Goal: Task Accomplishment & Management: Manage account settings

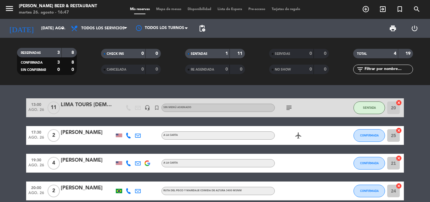
click at [423, 151] on bookings-row "13:00 ago. 26 11 LIMA TOURS [DEMOGRAPHIC_DATA] headset_mic turned_in_not Sin me…" at bounding box center [215, 149] width 430 height 102
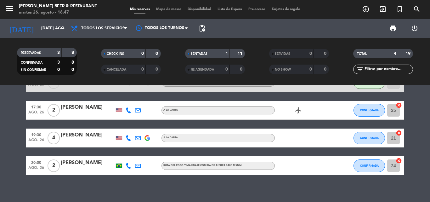
scroll to position [30, 0]
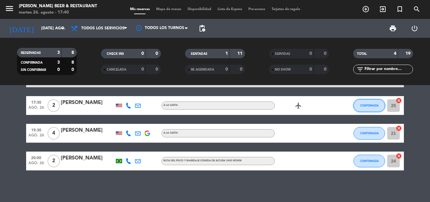
click at [363, 106] on span "CONFIRMADA" at bounding box center [369, 104] width 19 height 3
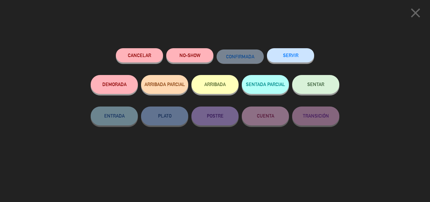
click at [319, 86] on span "SENTAR" at bounding box center [315, 83] width 17 height 5
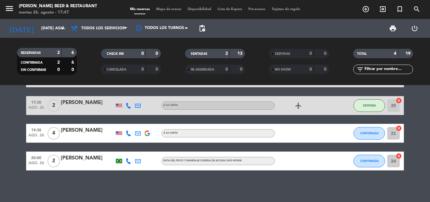
click at [414, 118] on bookings-row "13:00 ago. 26 11 LIMA TOURS [DEMOGRAPHIC_DATA] headset_mic turned_in_not Sin me…" at bounding box center [215, 119] width 430 height 102
click at [64, 27] on icon "arrow_drop_down" at bounding box center [63, 29] width 8 height 8
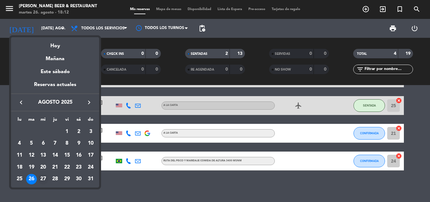
click at [39, 179] on div "27" at bounding box center [43, 179] width 11 height 11
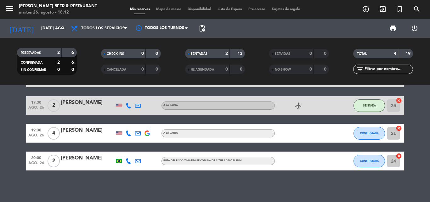
type input "mié. 27 ago."
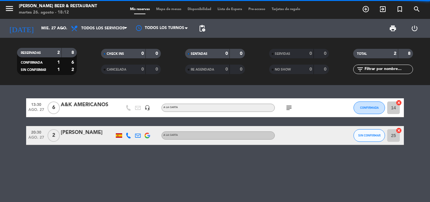
scroll to position [0, 0]
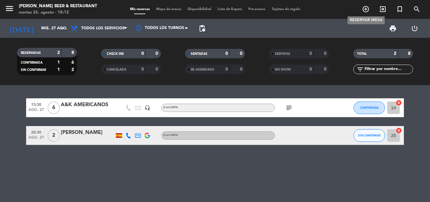
click at [365, 10] on icon "add_circle_outline" at bounding box center [366, 9] width 8 height 8
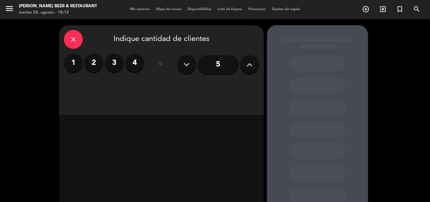
click at [96, 65] on label "2" at bounding box center [93, 62] width 19 height 19
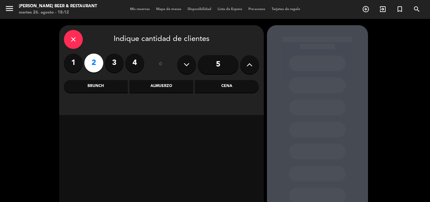
click at [210, 86] on div "Cena" at bounding box center [227, 86] width 64 height 13
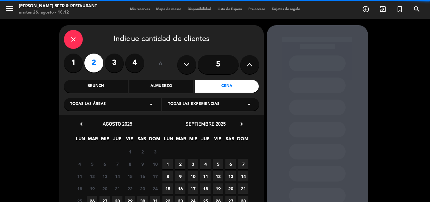
click at [254, 106] on div "Todas las experiencias arrow_drop_down" at bounding box center [210, 104] width 97 height 13
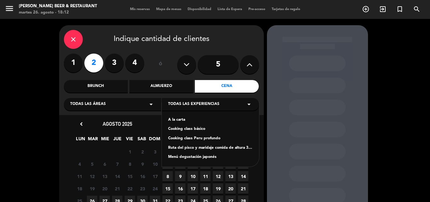
click at [206, 120] on div "A la carta" at bounding box center [210, 120] width 85 height 6
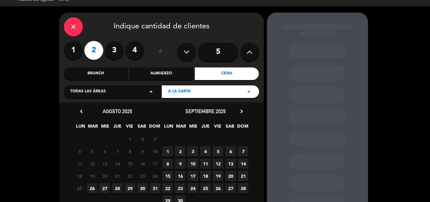
scroll to position [55, 0]
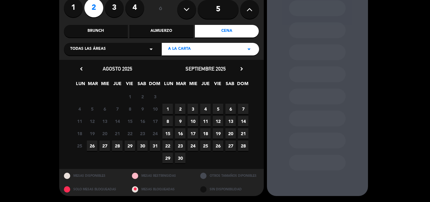
click at [104, 147] on span "27" at bounding box center [104, 145] width 10 height 10
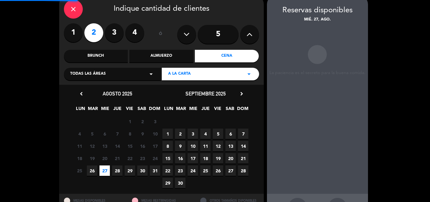
scroll to position [25, 0]
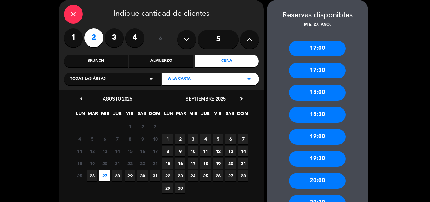
click at [316, 96] on div "18:00" at bounding box center [317, 93] width 57 height 16
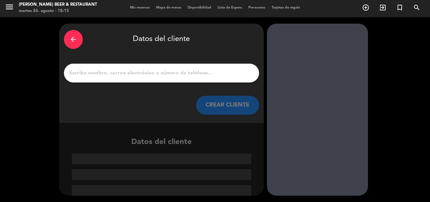
scroll to position [2, 0]
click at [157, 75] on input "1" at bounding box center [162, 73] width 186 height 9
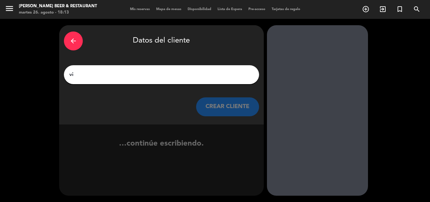
type input "v"
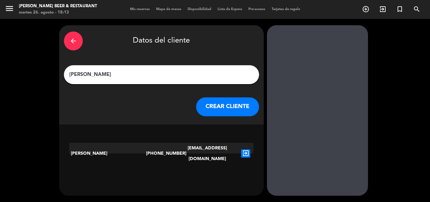
type input "[PERSON_NAME]"
click at [229, 109] on button "CREAR CLIENTE" at bounding box center [227, 106] width 63 height 19
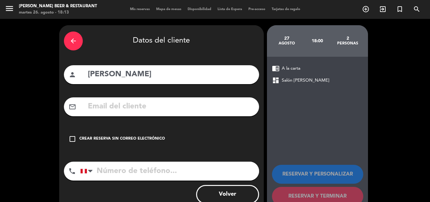
click at [75, 134] on div "check_box_outline_blank Crear reserva sin correo electrónico" at bounding box center [161, 138] width 195 height 19
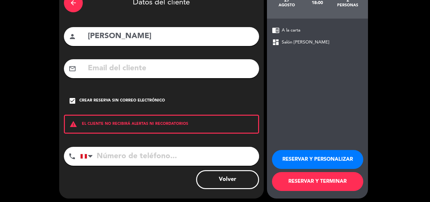
scroll to position [41, 0]
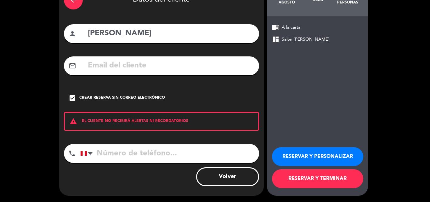
click at [307, 175] on button "RESERVAR Y TERMINAR" at bounding box center [317, 178] width 91 height 19
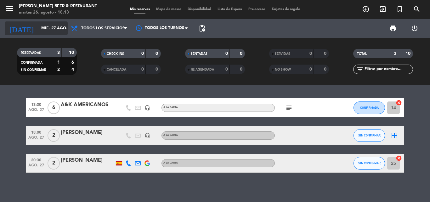
click at [62, 22] on div "[DATE] mié. 27 ago. arrow_drop_down" at bounding box center [36, 28] width 63 height 14
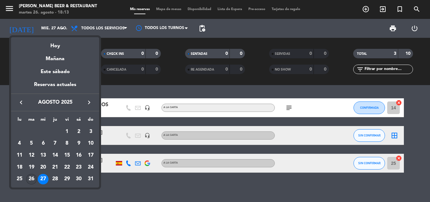
click at [30, 178] on div "26" at bounding box center [31, 179] width 11 height 11
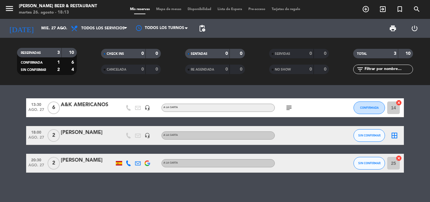
type input "[DATE] ago."
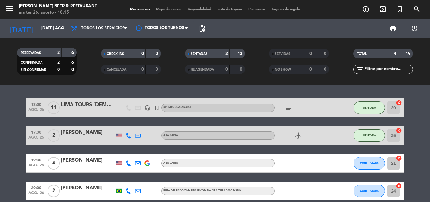
click at [8, 125] on bookings-row "13:00 ago. 26 11 LIMA TOURS [DEMOGRAPHIC_DATA] headset_mic turned_in_not Sin me…" at bounding box center [215, 149] width 430 height 102
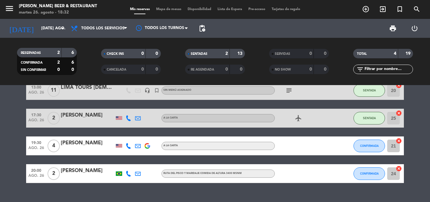
scroll to position [30, 0]
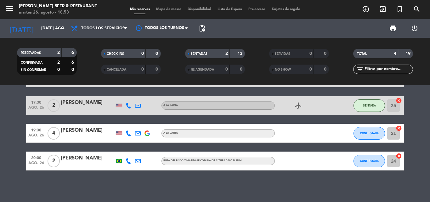
click at [16, 135] on bookings-row "13:00 ago. 26 11 LIMA TOURS [DEMOGRAPHIC_DATA] headset_mic turned_in_not Sin me…" at bounding box center [215, 119] width 430 height 102
click at [365, 8] on icon "add_circle_outline" at bounding box center [366, 9] width 8 height 8
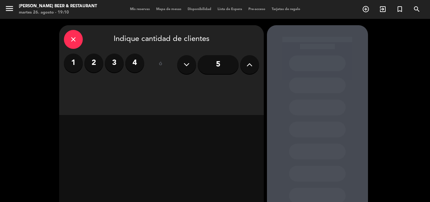
click at [112, 68] on label "3" at bounding box center [114, 62] width 19 height 19
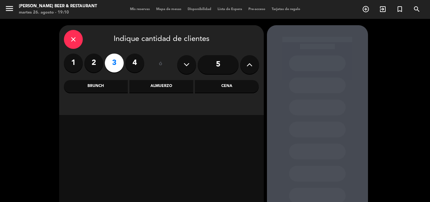
click at [233, 88] on div "Cena" at bounding box center [227, 86] width 64 height 13
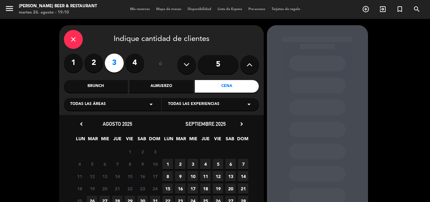
click at [150, 104] on icon "arrow_drop_down" at bounding box center [151, 104] width 8 height 8
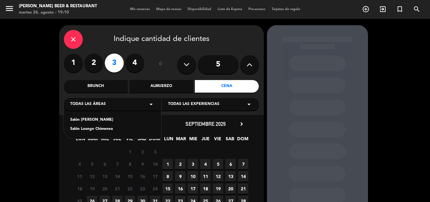
click at [98, 121] on div "Salón [PERSON_NAME]" at bounding box center [112, 120] width 85 height 6
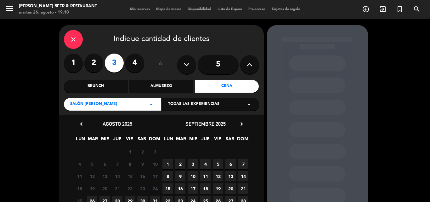
click at [247, 104] on icon "arrow_drop_down" at bounding box center [249, 104] width 8 height 8
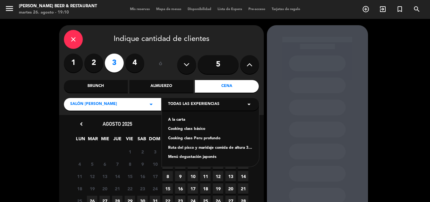
click at [186, 120] on div "A la carta" at bounding box center [210, 120] width 85 height 6
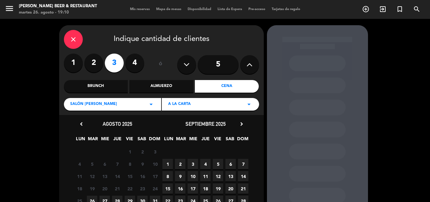
click at [92, 198] on span "26" at bounding box center [92, 200] width 10 height 10
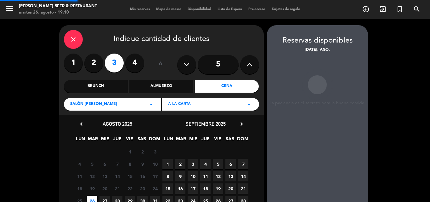
scroll to position [25, 0]
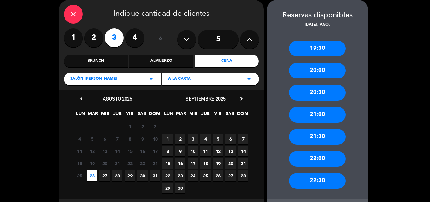
click at [312, 70] on div "20:00" at bounding box center [317, 71] width 57 height 16
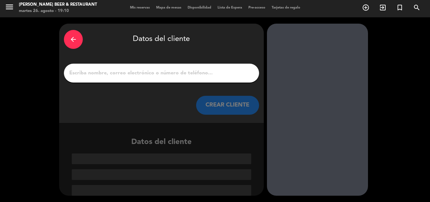
click at [157, 70] on input "1" at bounding box center [162, 73] width 186 height 9
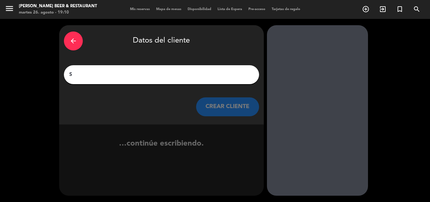
scroll to position [0, 0]
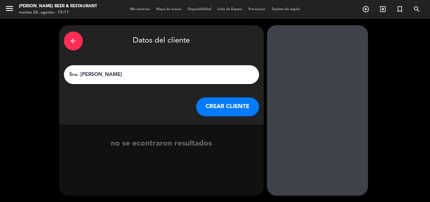
type input "Sra. [PERSON_NAME]"
click at [215, 112] on button "CREAR CLIENTE" at bounding box center [227, 106] width 63 height 19
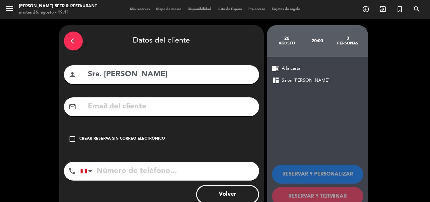
click at [73, 140] on icon "check_box_outline_blank" at bounding box center [73, 139] width 8 height 8
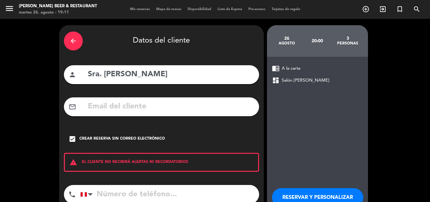
click at [304, 196] on button "RESERVAR Y PERSONALIZAR" at bounding box center [317, 197] width 91 height 19
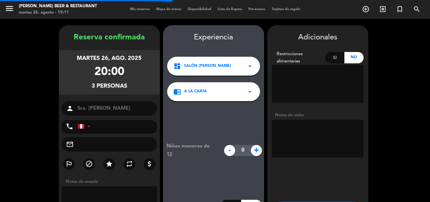
scroll to position [25, 0]
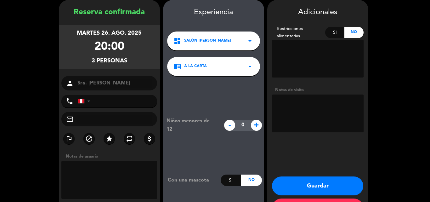
click at [284, 102] on textarea at bounding box center [318, 113] width 92 height 38
type textarea "mesa balcon a la carta"
click at [297, 180] on button "Guardar" at bounding box center [317, 185] width 91 height 19
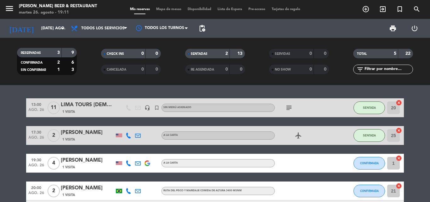
click at [420, 160] on bookings-row "13:00 ago. 26 11 LIMA TOURS [DEMOGRAPHIC_DATA] 1 Visita headset_mic turned_in_n…" at bounding box center [215, 158] width 430 height 121
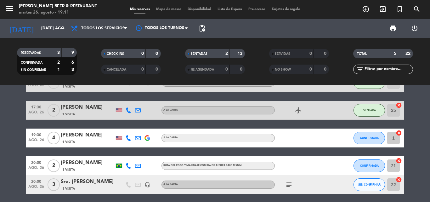
scroll to position [38, 0]
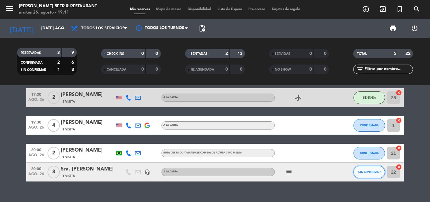
click at [371, 173] on button "SIN CONFIRMAR" at bounding box center [368, 171] width 31 height 13
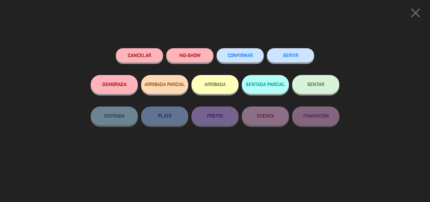
click at [311, 85] on span "SENTAR" at bounding box center [315, 83] width 17 height 5
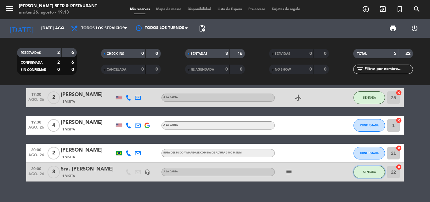
click at [360, 173] on button "SENTADA" at bounding box center [368, 171] width 31 height 13
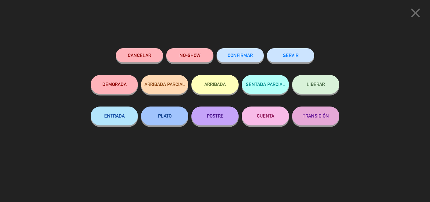
click at [304, 89] on button "LIBERAR" at bounding box center [315, 84] width 47 height 19
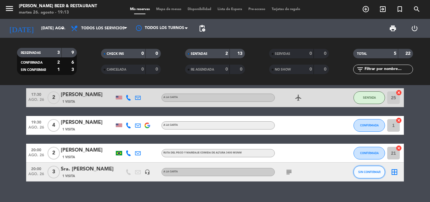
click at [367, 171] on span "SIN CONFIRMAR" at bounding box center [369, 171] width 22 height 3
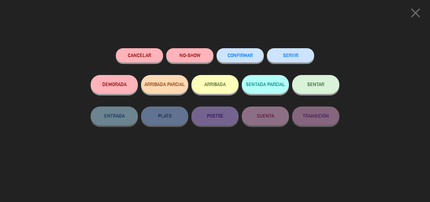
click at [244, 61] on button "CONFIRMAR" at bounding box center [239, 55] width 47 height 14
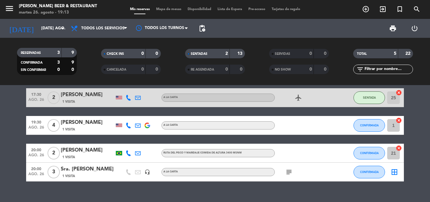
click at [408, 154] on bookings-row "13:00 ago. 26 11 LIMA TOURS [DEMOGRAPHIC_DATA] 1 Visita headset_mic turned_in_n…" at bounding box center [215, 120] width 430 height 121
click at [425, 133] on bookings-row "13:00 ago. 26 11 LIMA TOURS [DEMOGRAPHIC_DATA] 1 Visita headset_mic turned_in_n…" at bounding box center [215, 120] width 430 height 121
click at [248, 155] on div "Ruta del pisco y maridaje comida de altura 3400 msnm" at bounding box center [217, 153] width 113 height 8
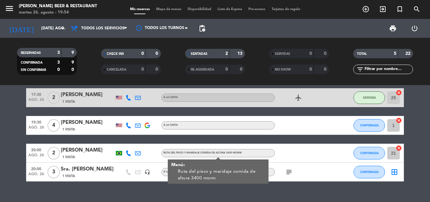
click at [422, 153] on bookings-row "13:00 ago. 26 11 LIMA TOURS [DEMOGRAPHIC_DATA] 1 Visita headset_mic turned_in_n…" at bounding box center [215, 120] width 430 height 121
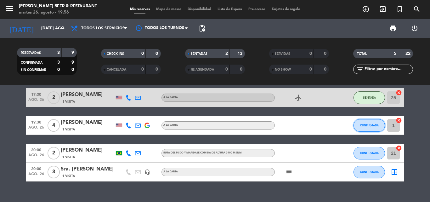
click at [366, 123] on button "CONFIRMADA" at bounding box center [368, 125] width 31 height 13
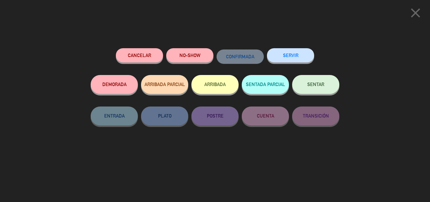
click at [198, 57] on button "NO-SHOW" at bounding box center [189, 55] width 47 height 14
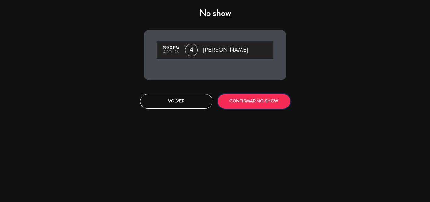
click at [243, 101] on button "CONFIRMAR NO-SHOW" at bounding box center [254, 101] width 72 height 15
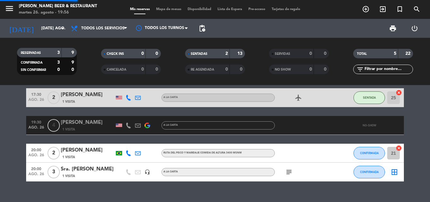
scroll to position [21, 0]
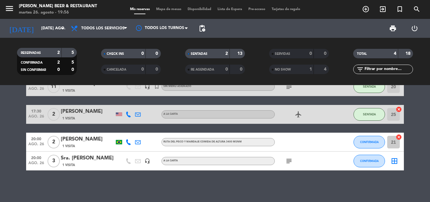
click at [419, 172] on div "13:00 ago. 26 11 LIMA TOURS [DEMOGRAPHIC_DATA] 1 Visita headset_mic turned_in_n…" at bounding box center [215, 143] width 430 height 117
click at [293, 182] on div "13:00 ago. 26 11 LIMA TOURS [DEMOGRAPHIC_DATA] 1 Visita headset_mic turned_in_n…" at bounding box center [215, 143] width 430 height 117
click at [427, 164] on bookings-row "13:00 ago. 26 11 LIMA TOURS [DEMOGRAPHIC_DATA] 1 Visita headset_mic turned_in_n…" at bounding box center [215, 123] width 430 height 93
click at [370, 162] on span "CONFIRMADA" at bounding box center [369, 160] width 19 height 3
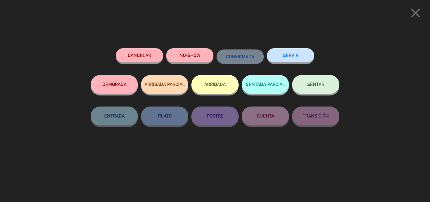
click at [314, 84] on span "SENTAR" at bounding box center [315, 83] width 17 height 5
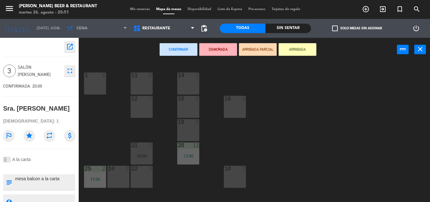
click at [138, 174] on div "22 3" at bounding box center [142, 176] width 22 height 22
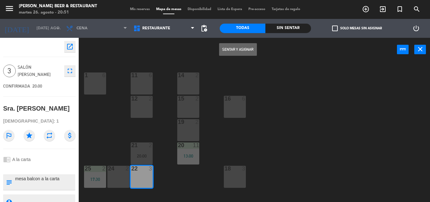
click at [296, 28] on div "Sin sentar" at bounding box center [288, 28] width 46 height 9
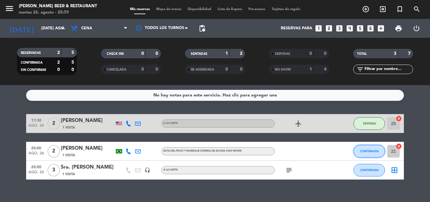
click at [376, 151] on span "CONFIRMADA" at bounding box center [369, 150] width 19 height 3
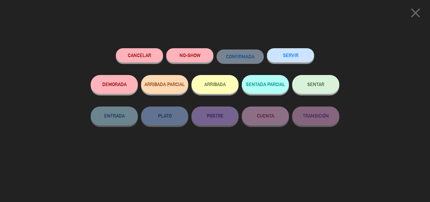
click at [134, 60] on button "Cancelar" at bounding box center [139, 55] width 47 height 14
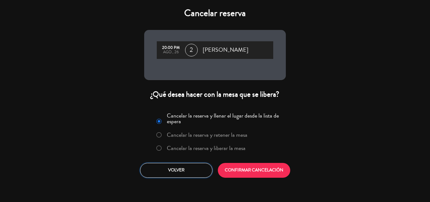
click at [186, 166] on button "Volver" at bounding box center [176, 170] width 72 height 15
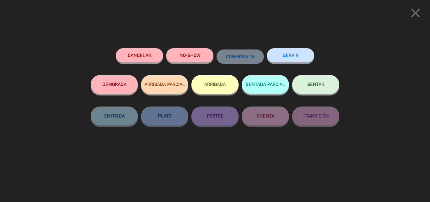
click at [193, 57] on button "NO-SHOW" at bounding box center [189, 55] width 47 height 14
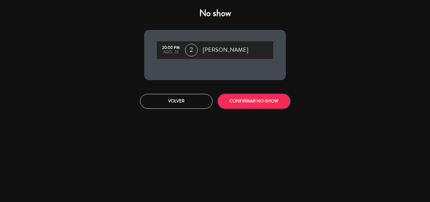
click at [264, 104] on button "CONFIRMAR NO-SHOW" at bounding box center [254, 101] width 72 height 15
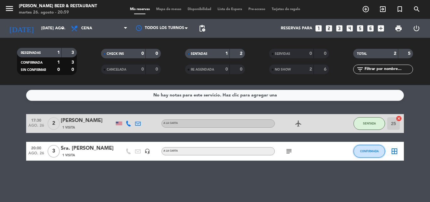
click at [365, 154] on button "CONFIRMADA" at bounding box center [368, 151] width 31 height 13
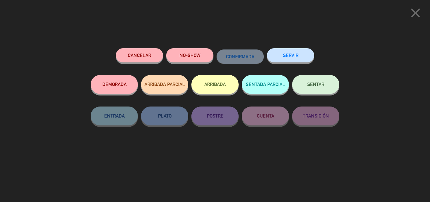
click at [312, 87] on button "SENTAR" at bounding box center [315, 84] width 47 height 19
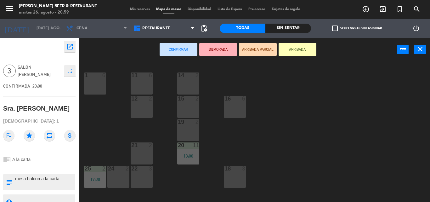
click at [139, 169] on div at bounding box center [141, 168] width 10 height 6
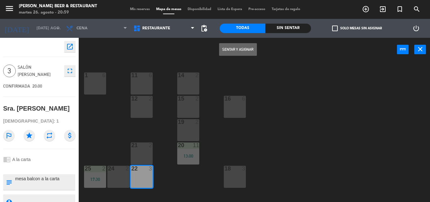
click at [234, 53] on button "Sentar y Asignar" at bounding box center [238, 49] width 38 height 13
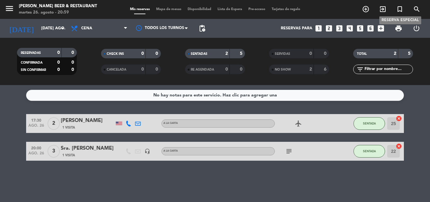
click at [397, 10] on icon "turned_in_not" at bounding box center [400, 9] width 8 height 8
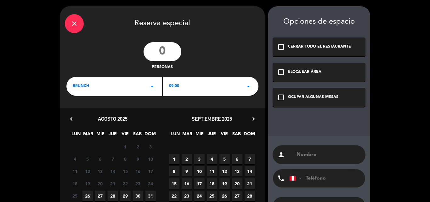
click at [165, 53] on input "number" at bounding box center [162, 51] width 38 height 19
type input "19"
click at [152, 87] on icon "arrow_drop_down" at bounding box center [152, 86] width 8 height 8
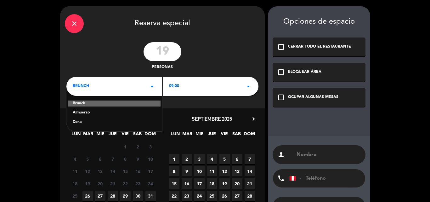
click at [75, 123] on div "Cena" at bounding box center [114, 122] width 83 height 6
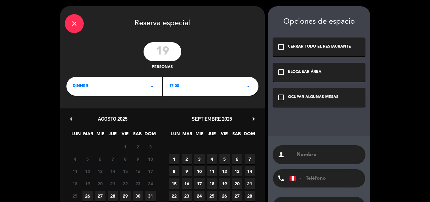
click at [249, 86] on icon "arrow_drop_down" at bounding box center [248, 86] width 8 height 8
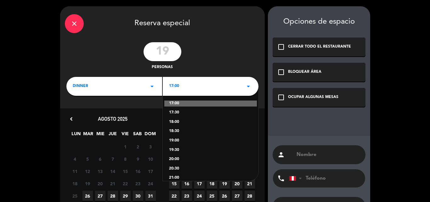
click at [175, 176] on div "21:00" at bounding box center [210, 178] width 83 height 6
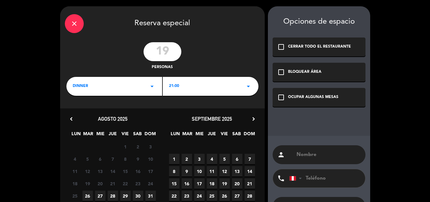
click at [86, 197] on span "26" at bounding box center [87, 195] width 10 height 10
click at [398, 171] on div "close Reserva especial 19 personas dinner arrow_drop_down 21:00 arrow_drop_down…" at bounding box center [215, 126] width 430 height 252
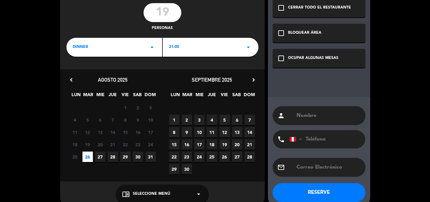
scroll to position [50, 0]
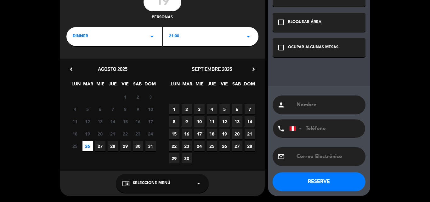
click at [198, 184] on icon "arrow_drop_down" at bounding box center [199, 183] width 8 height 8
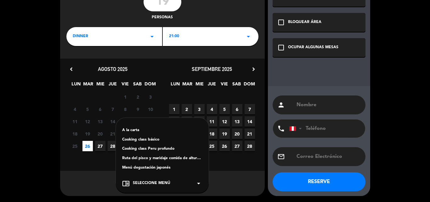
click at [131, 130] on div "A la carta" at bounding box center [162, 130] width 80 height 6
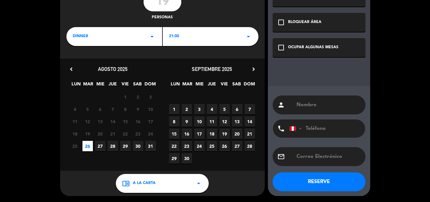
click at [313, 105] on input "text" at bounding box center [328, 104] width 65 height 9
type input "g"
type input "GRUPO SAZU"
click at [295, 175] on button "RESERVE" at bounding box center [318, 181] width 93 height 19
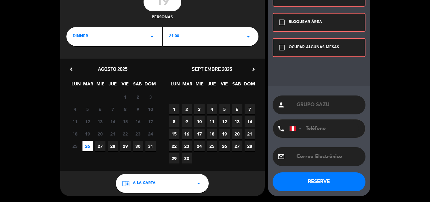
click at [281, 48] on icon "check_box_outline_blank" at bounding box center [282, 48] width 8 height 8
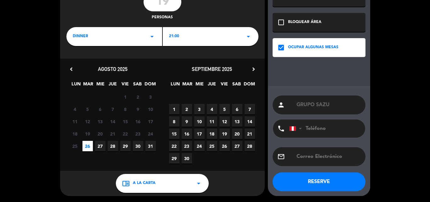
click at [313, 180] on button "RESERVE" at bounding box center [318, 181] width 93 height 19
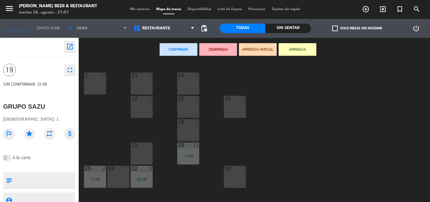
click at [100, 79] on div "1 6" at bounding box center [95, 83] width 22 height 22
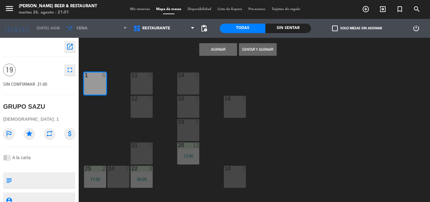
click at [222, 53] on button "Asignar" at bounding box center [218, 49] width 38 height 13
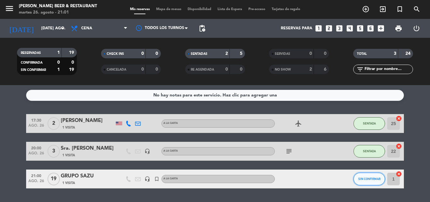
click at [373, 181] on button "SIN CONFIRMAR" at bounding box center [368, 178] width 31 height 13
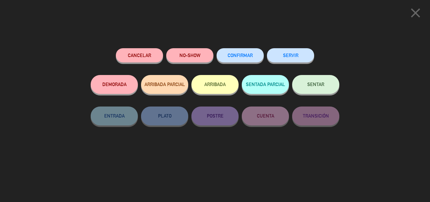
click at [249, 59] on button "CONFIRMAR" at bounding box center [239, 55] width 47 height 14
